Goal: Book appointment/travel/reservation

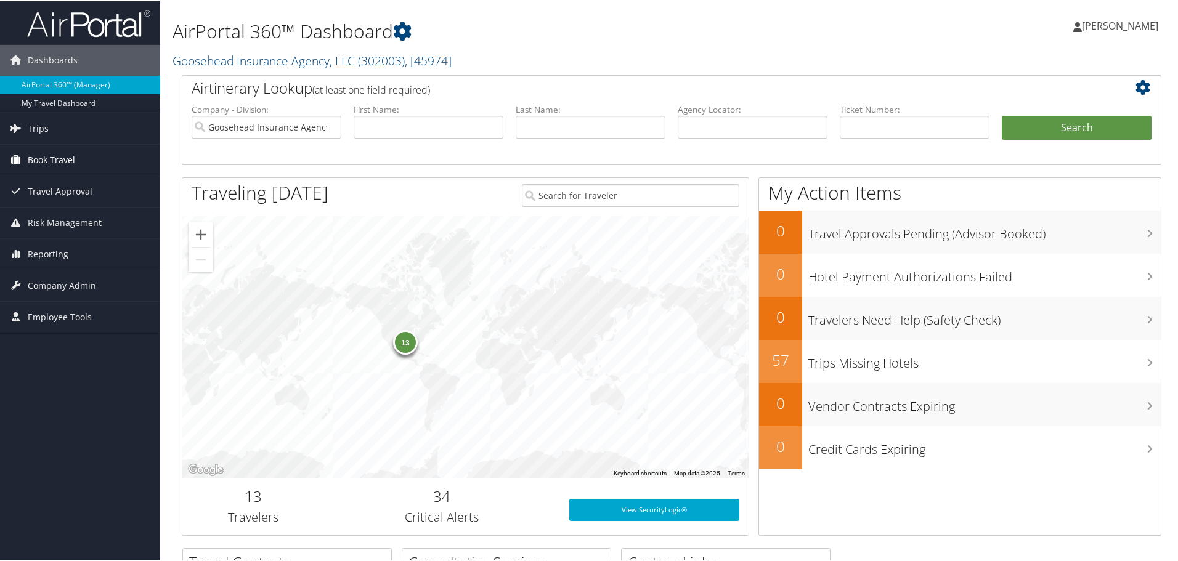
click at [63, 161] on span "Book Travel" at bounding box center [51, 158] width 47 height 31
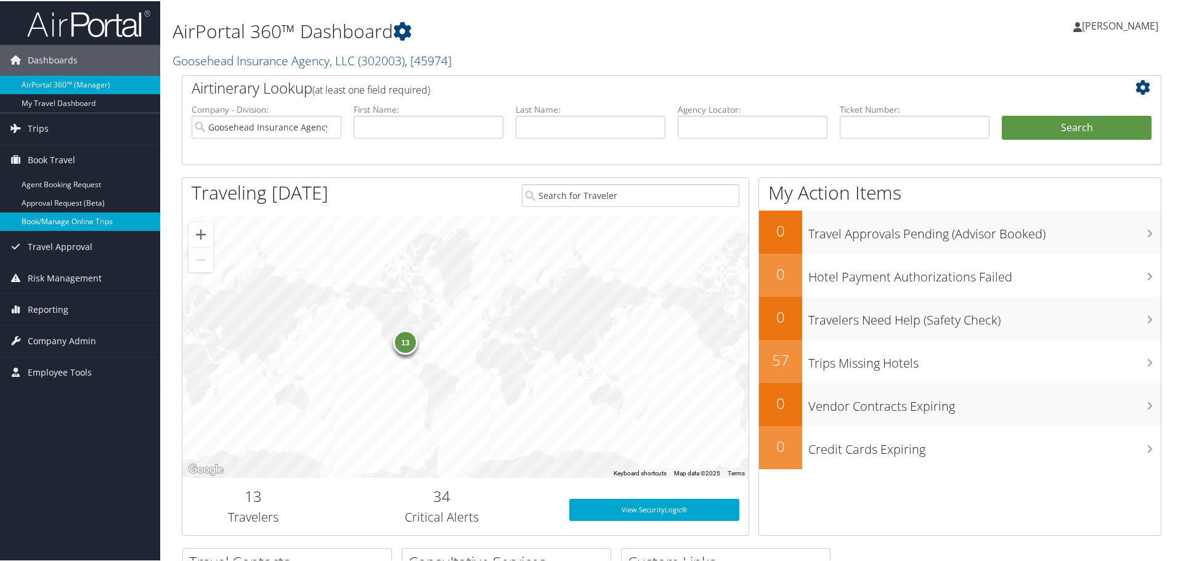
click at [52, 216] on link "Book/Manage Online Trips" at bounding box center [80, 220] width 160 height 18
